Goal: Task Accomplishment & Management: Complete application form

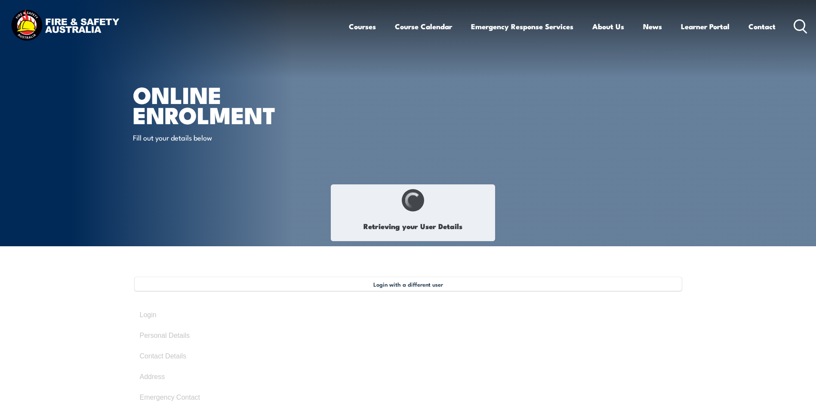
select select "Mr"
type input "[PERSON_NAME]"
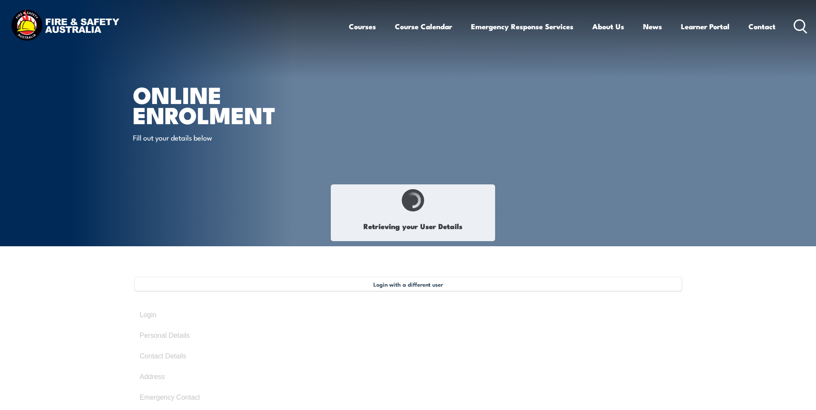
type input "[DATE]"
type input "WG96CVP7EJ"
select select "M"
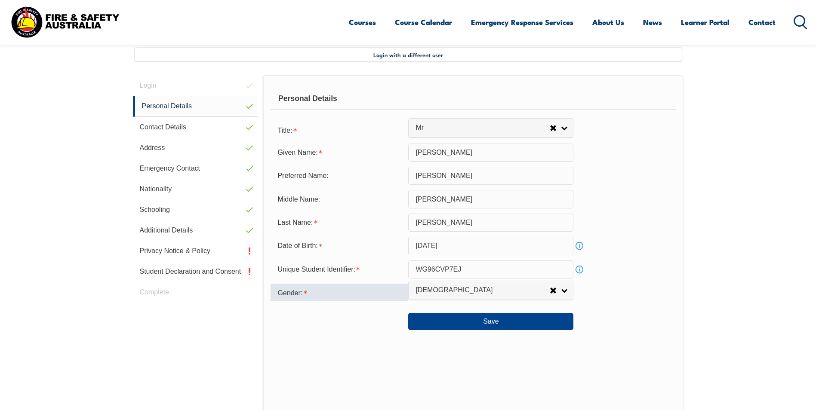
scroll to position [234, 0]
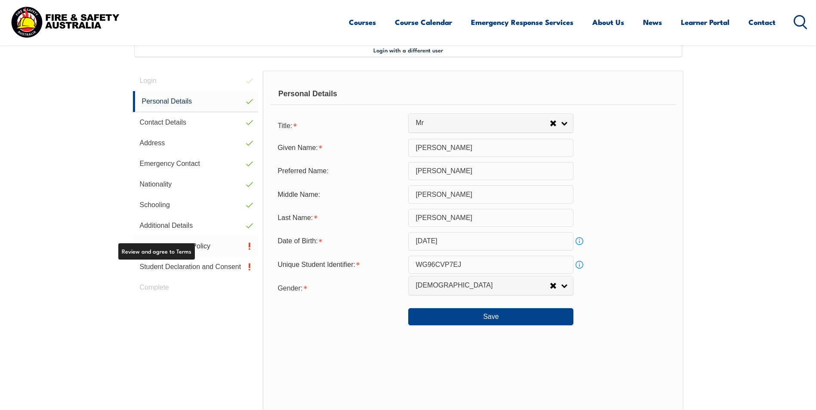
click at [206, 243] on link "Privacy Notice & Policy" at bounding box center [196, 246] width 126 height 21
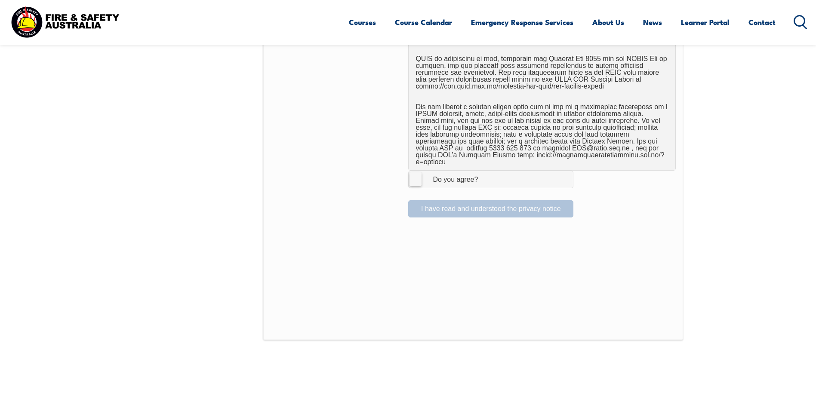
scroll to position [535, 0]
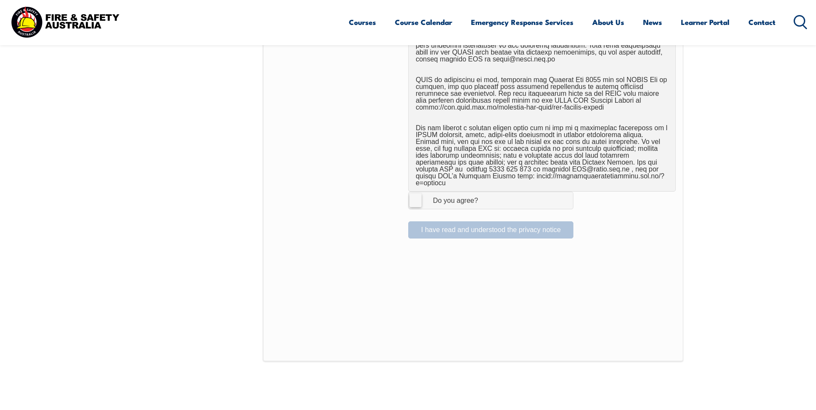
click at [419, 193] on label "I Agree Do you agree?" at bounding box center [490, 200] width 165 height 17
click at [485, 193] on input "I Agree Do you agree?" at bounding box center [492, 200] width 15 height 16
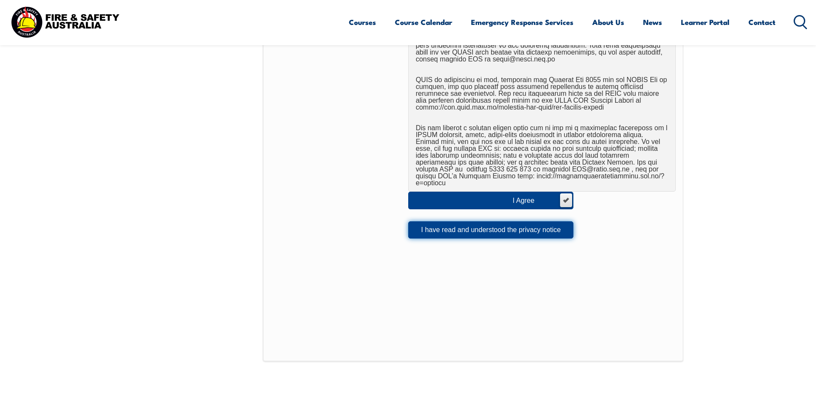
click at [528, 225] on button "I have read and understood the privacy notice" at bounding box center [490, 230] width 165 height 17
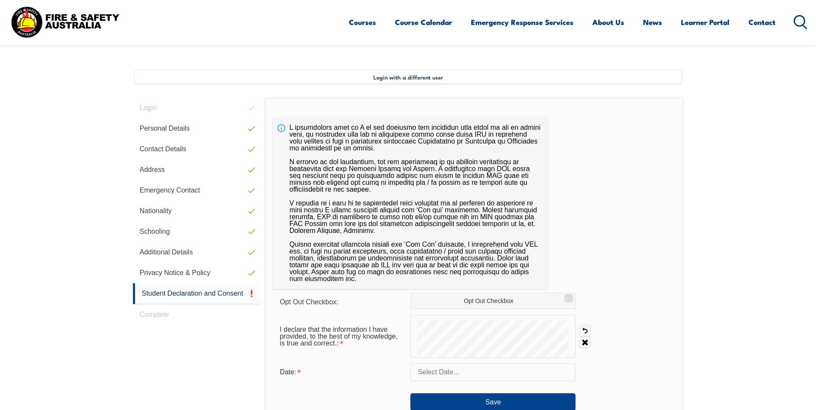
scroll to position [228, 0]
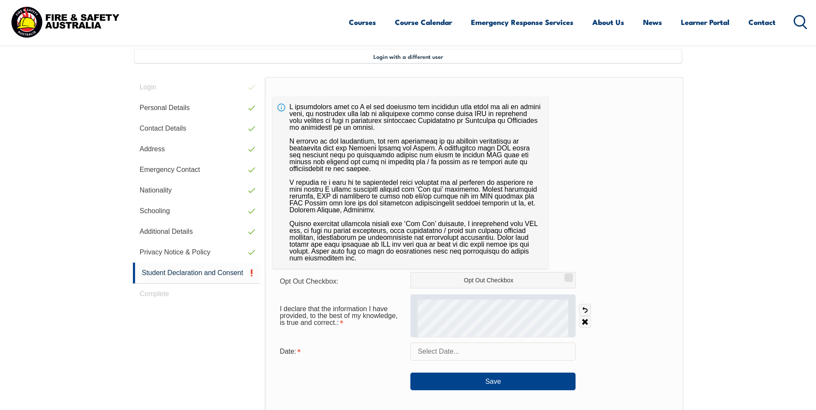
click at [456, 338] on form "Opt Out Checkbox: Opt Out Checkbox I declare that the information I have provid…" at bounding box center [474, 331] width 403 height 118
click at [473, 337] on div at bounding box center [492, 316] width 165 height 43
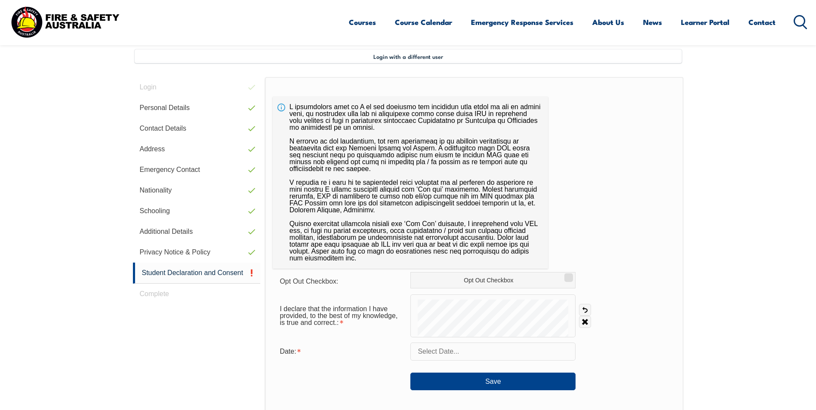
click at [751, 300] on section "Login with a different user Login Personal Details Contact Details Address Emer…" at bounding box center [408, 313] width 816 height 590
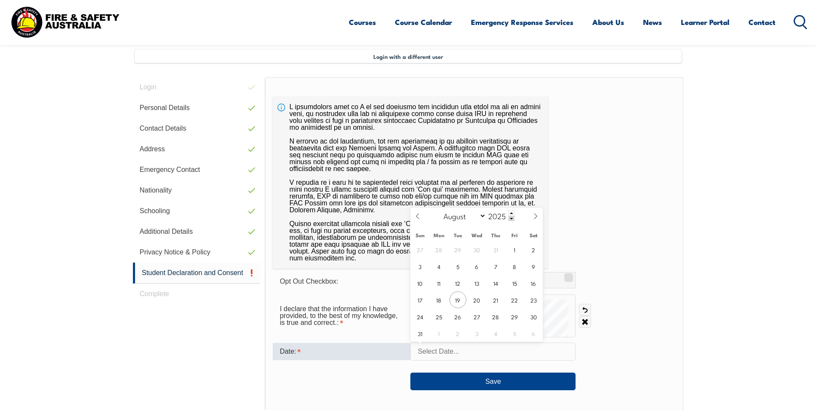
click at [462, 354] on input "text" at bounding box center [492, 352] width 165 height 18
click at [453, 298] on span "19" at bounding box center [457, 300] width 17 height 17
type input "August 19, 2025"
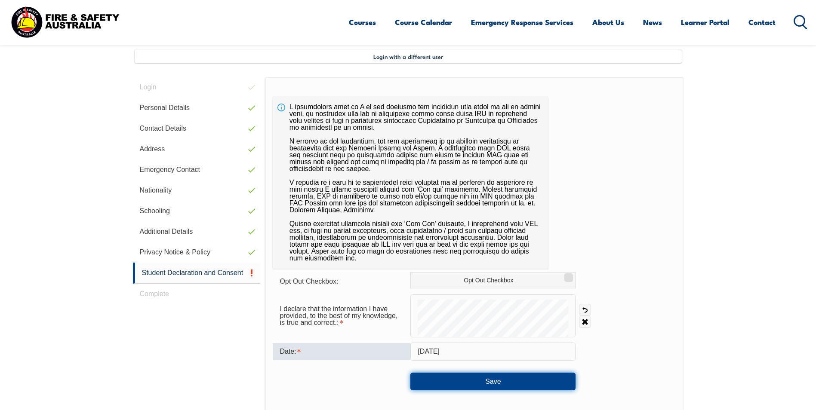
click at [468, 382] on button "Save" at bounding box center [492, 381] width 165 height 17
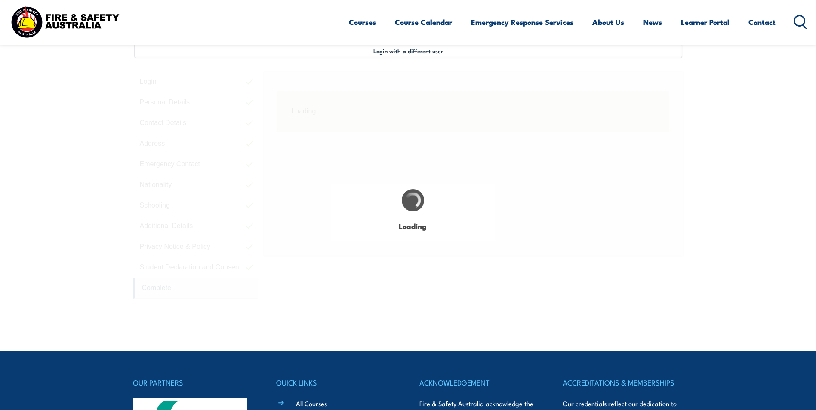
scroll to position [234, 0]
